Goal: Task Accomplishment & Management: Manage account settings

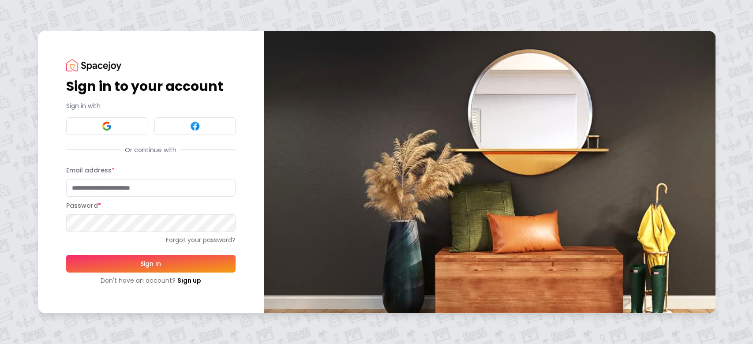
click at [86, 186] on input "Email address *" at bounding box center [150, 188] width 169 height 18
type input "**********"
click at [114, 121] on button at bounding box center [106, 126] width 81 height 18
